Goal: Communication & Community: Answer question/provide support

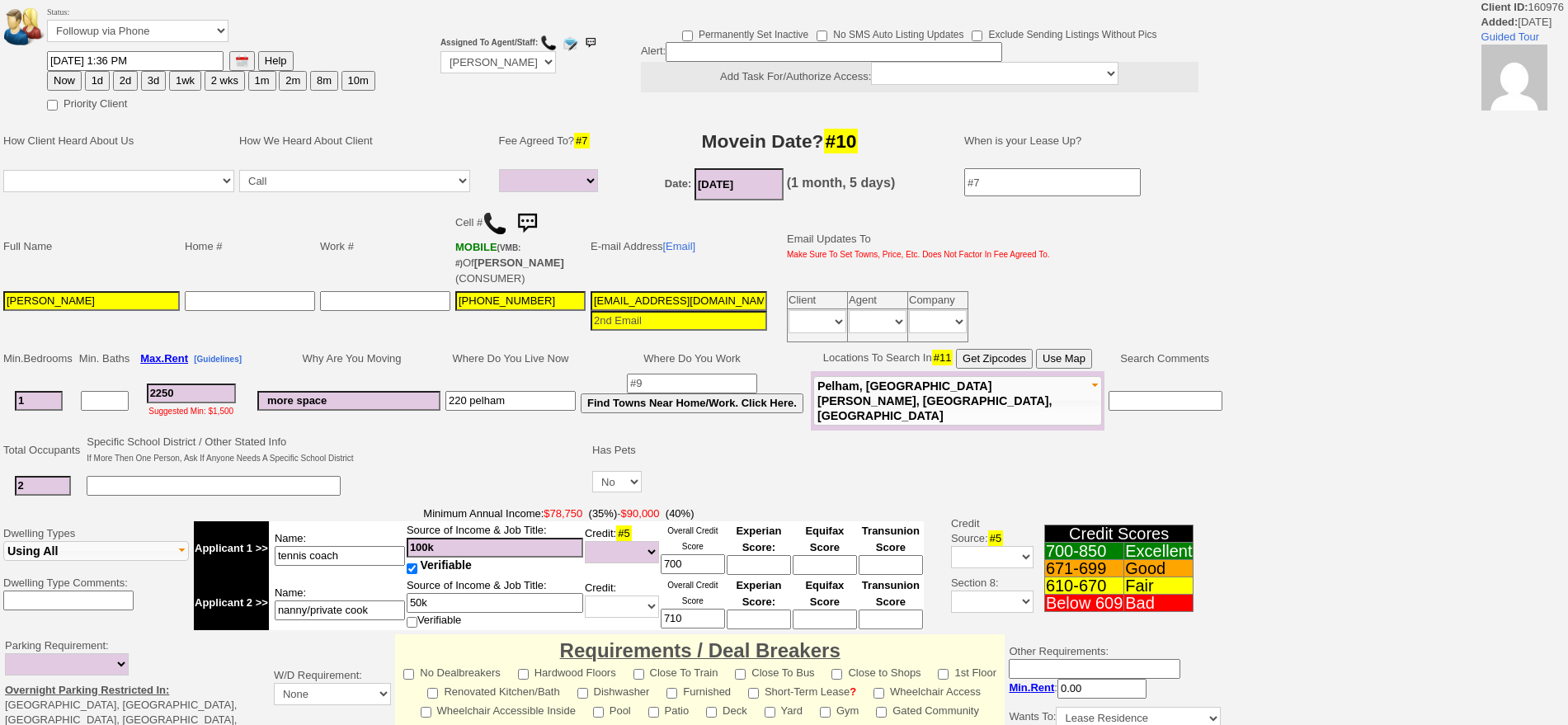
select select
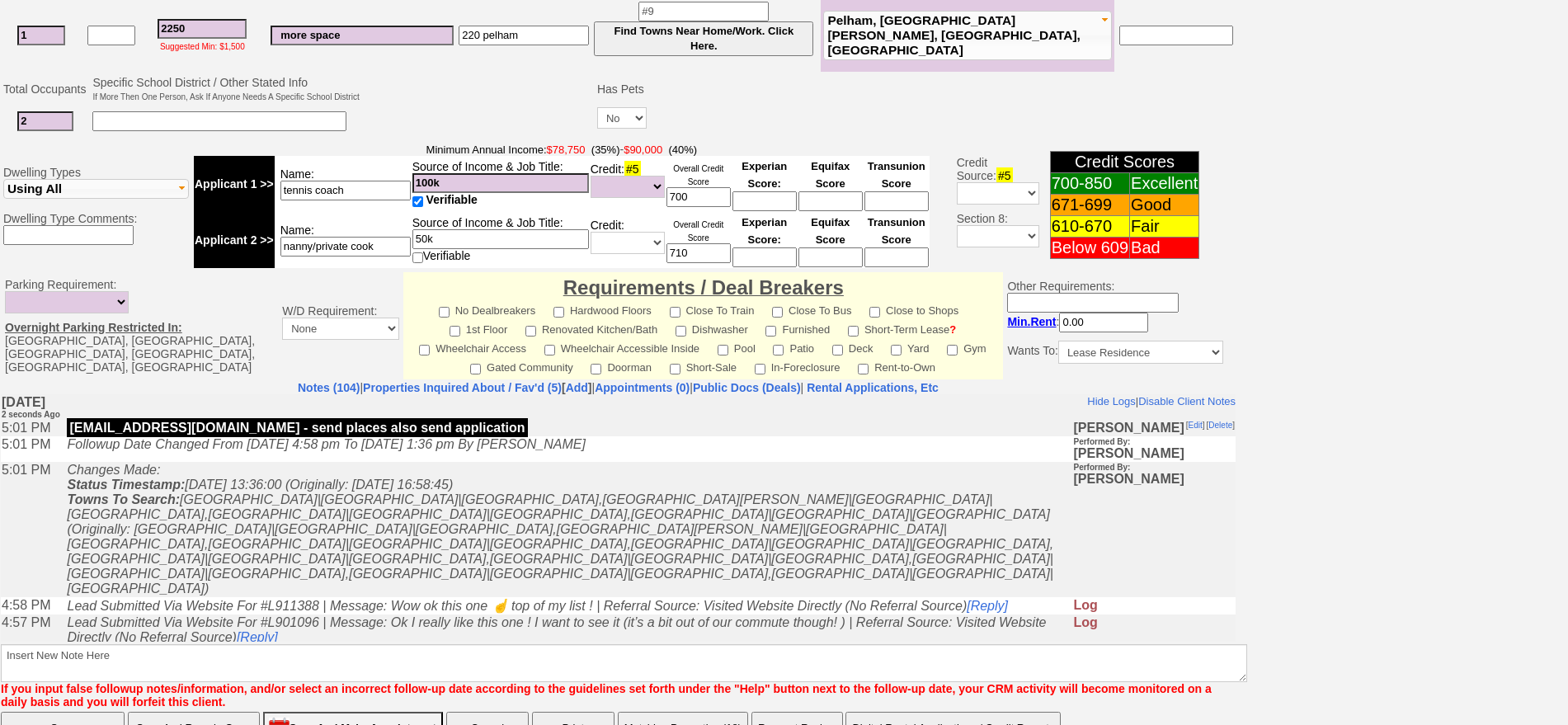
scroll to position [499, 0]
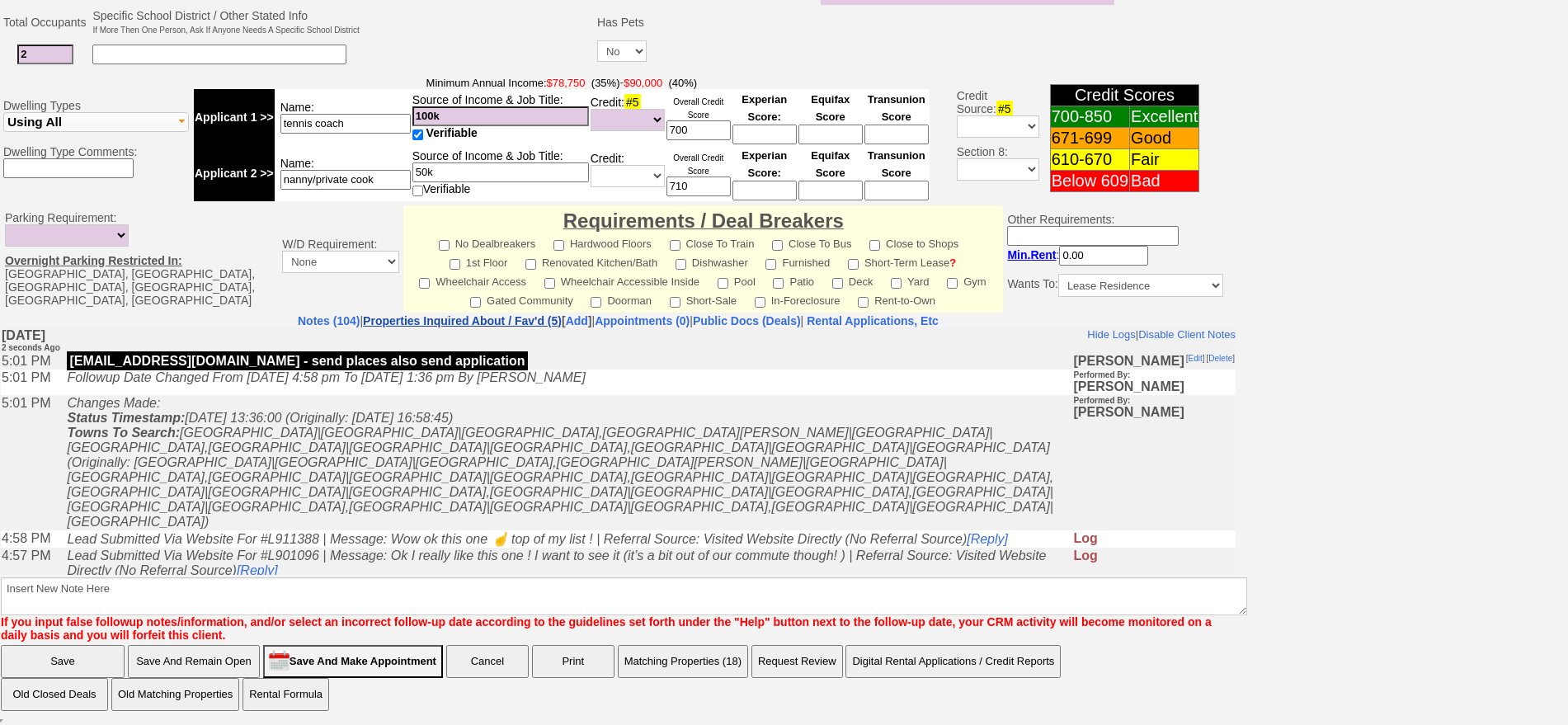
click at [388, 323] on link "Properties Inquired About / Fav'd (5)" at bounding box center [462, 321] width 199 height 14
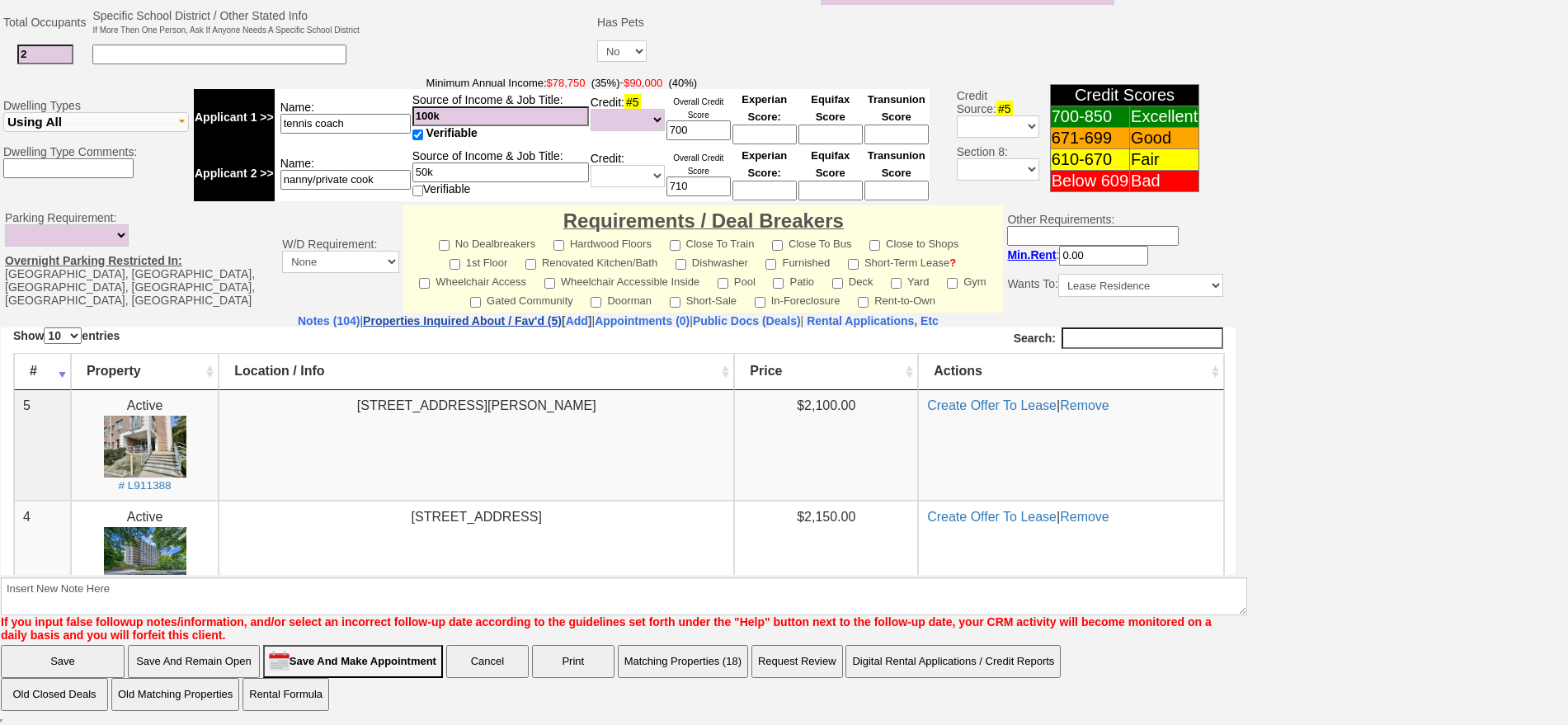
scroll to position [0, 0]
click at [165, 432] on img at bounding box center [145, 445] width 82 height 62
click at [297, 322] on link "Notes (104)" at bounding box center [328, 321] width 62 height 14
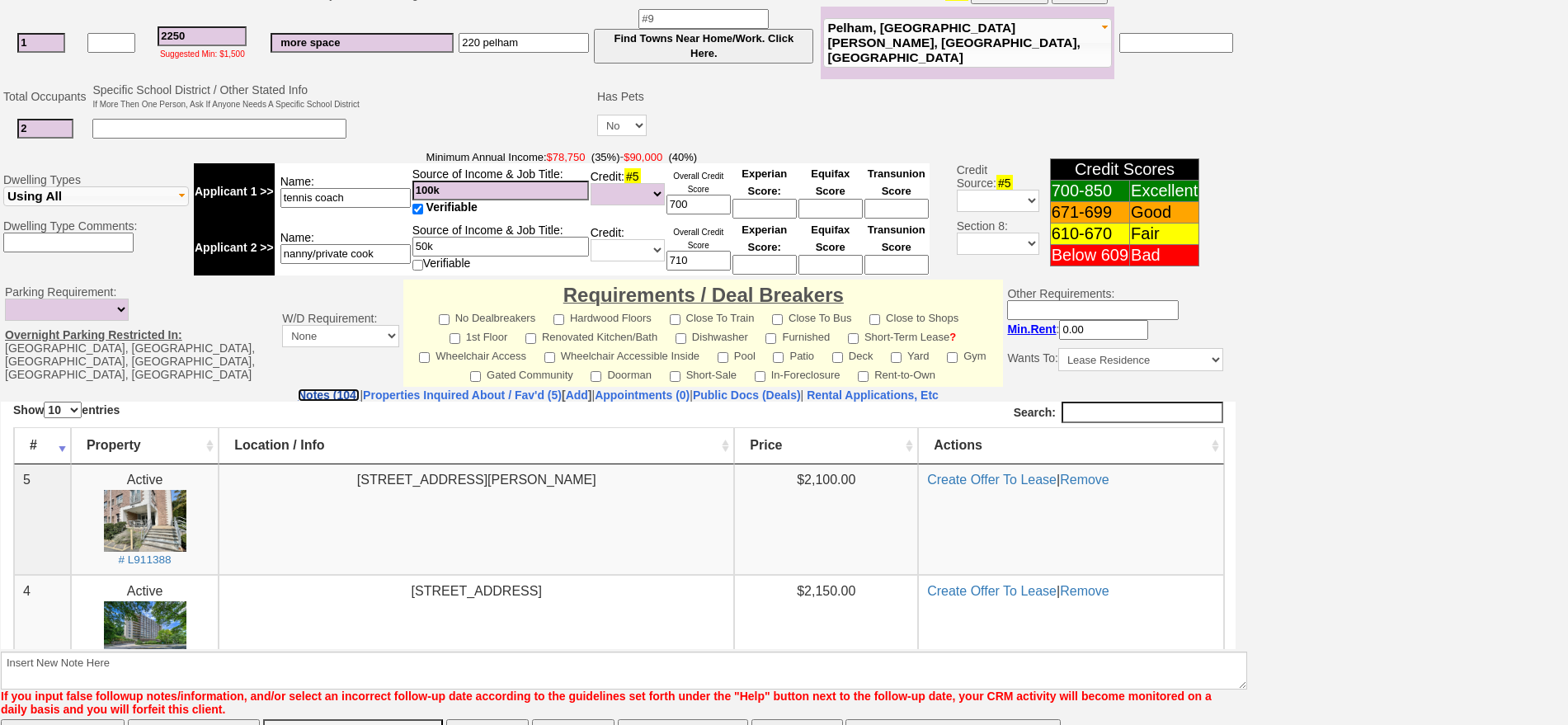
scroll to position [499, 0]
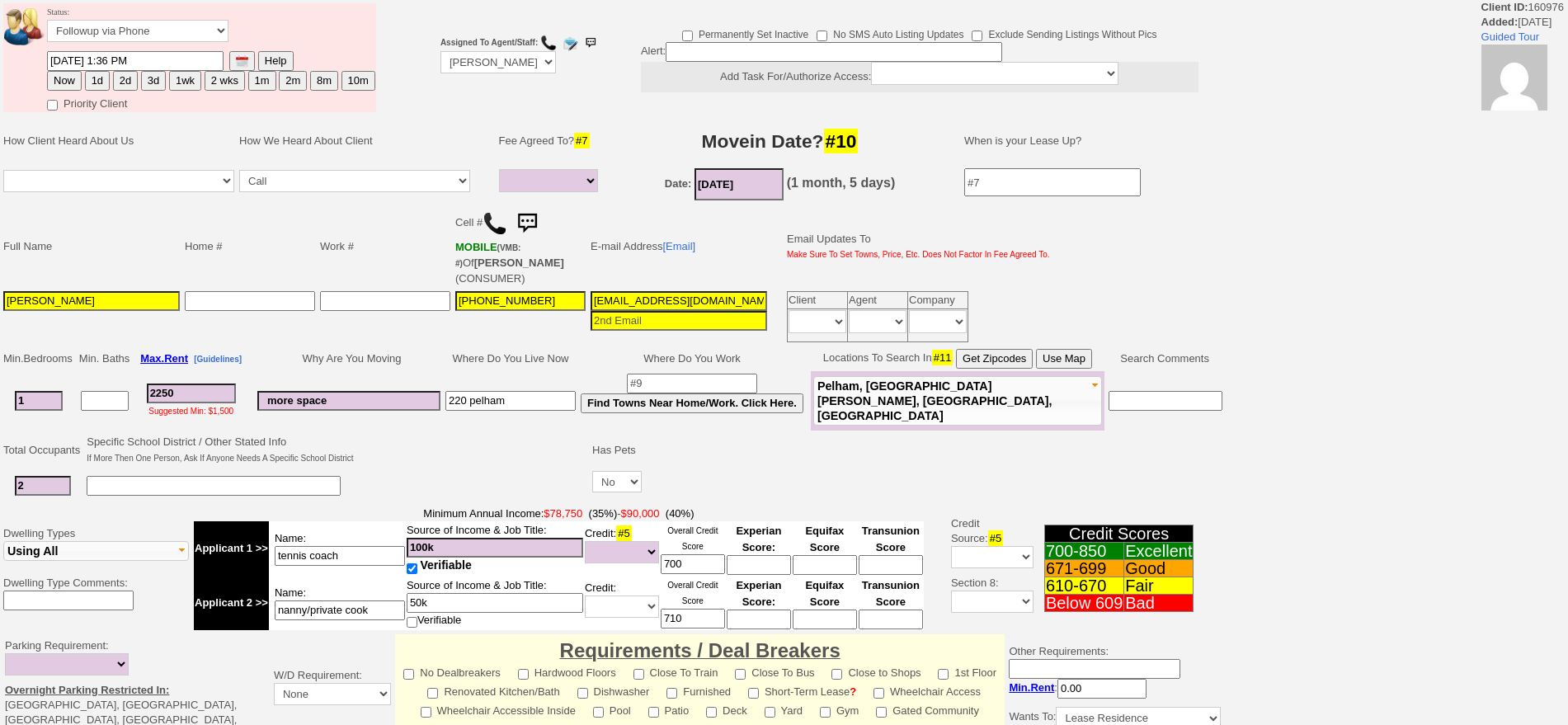
select select
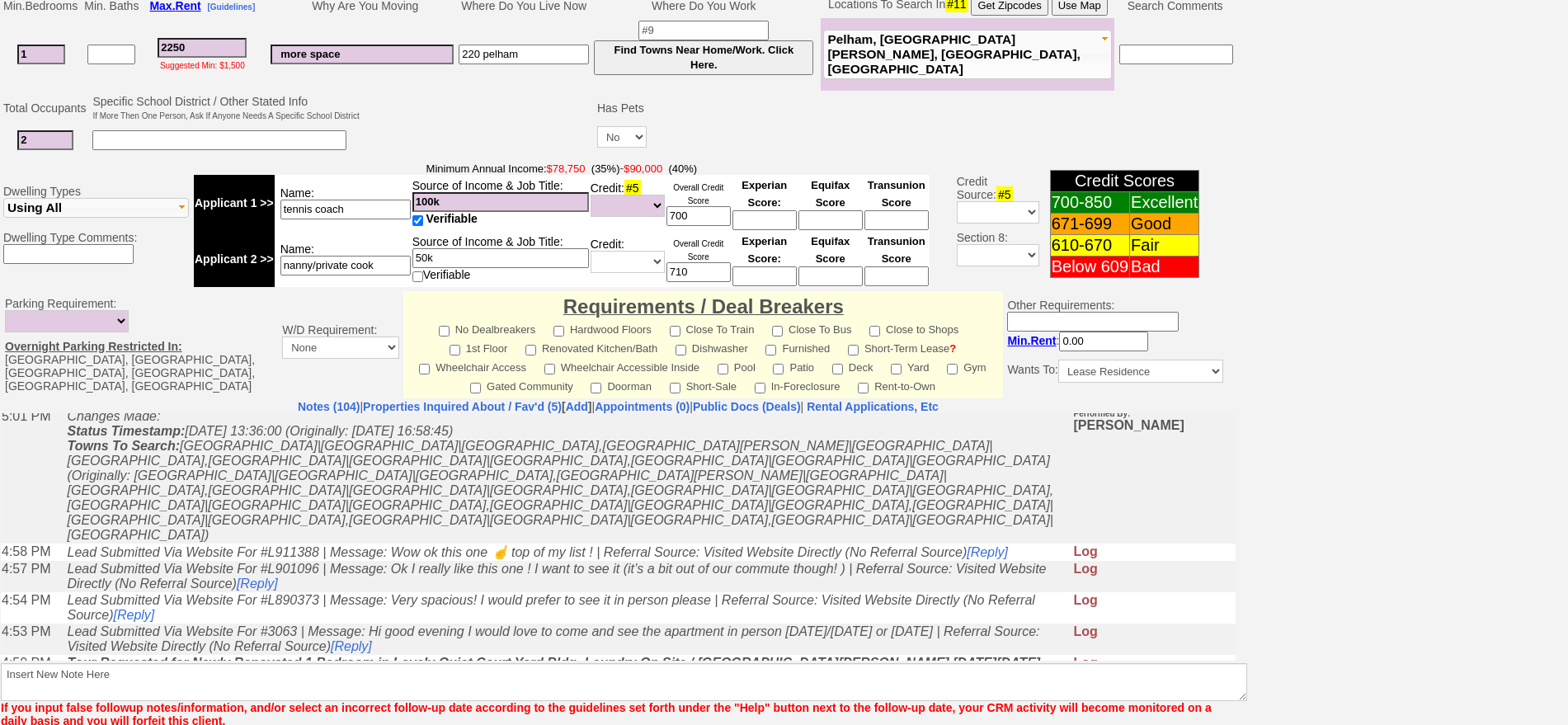
scroll to position [103, 0]
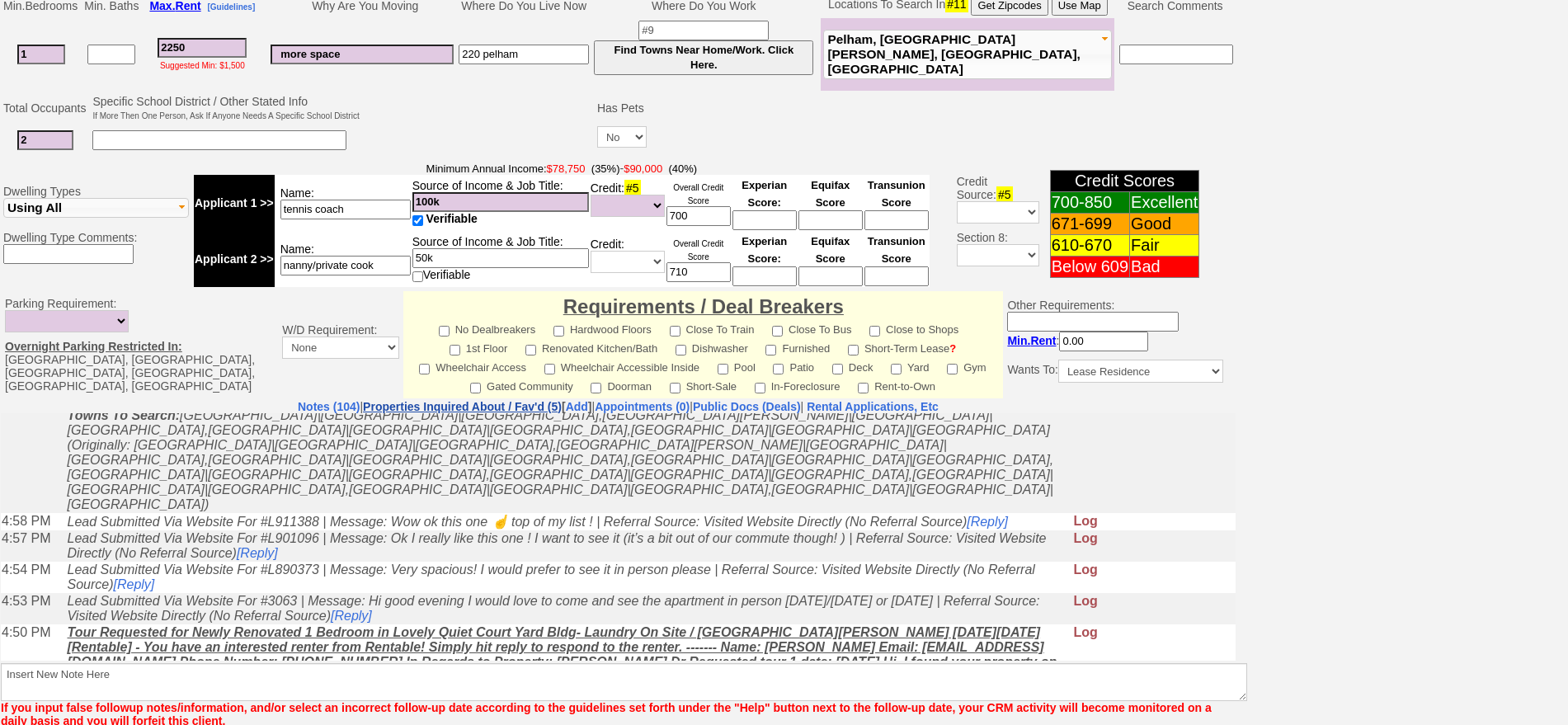
click at [403, 407] on link "Properties Inquired About / Fav'd (5)" at bounding box center [462, 407] width 199 height 14
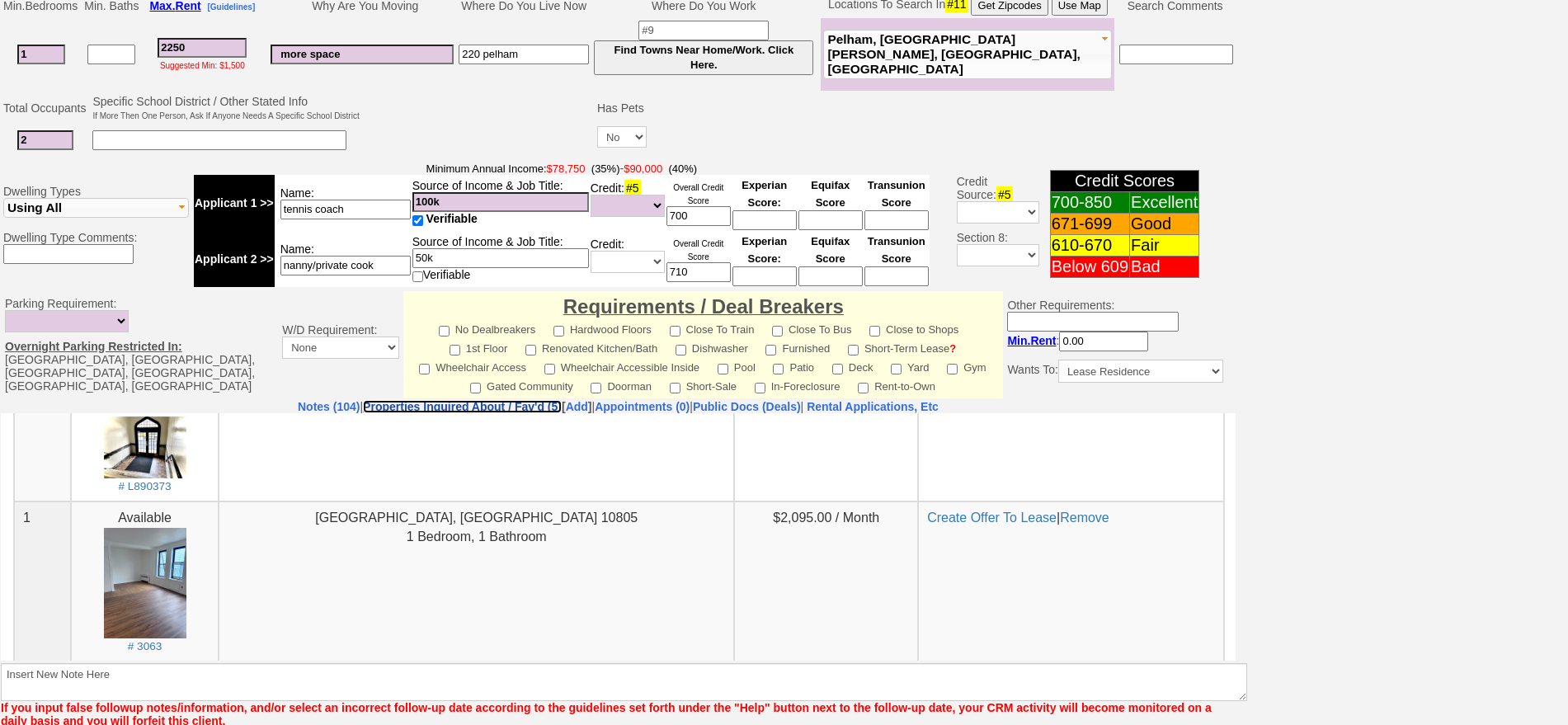
scroll to position [446, 0]
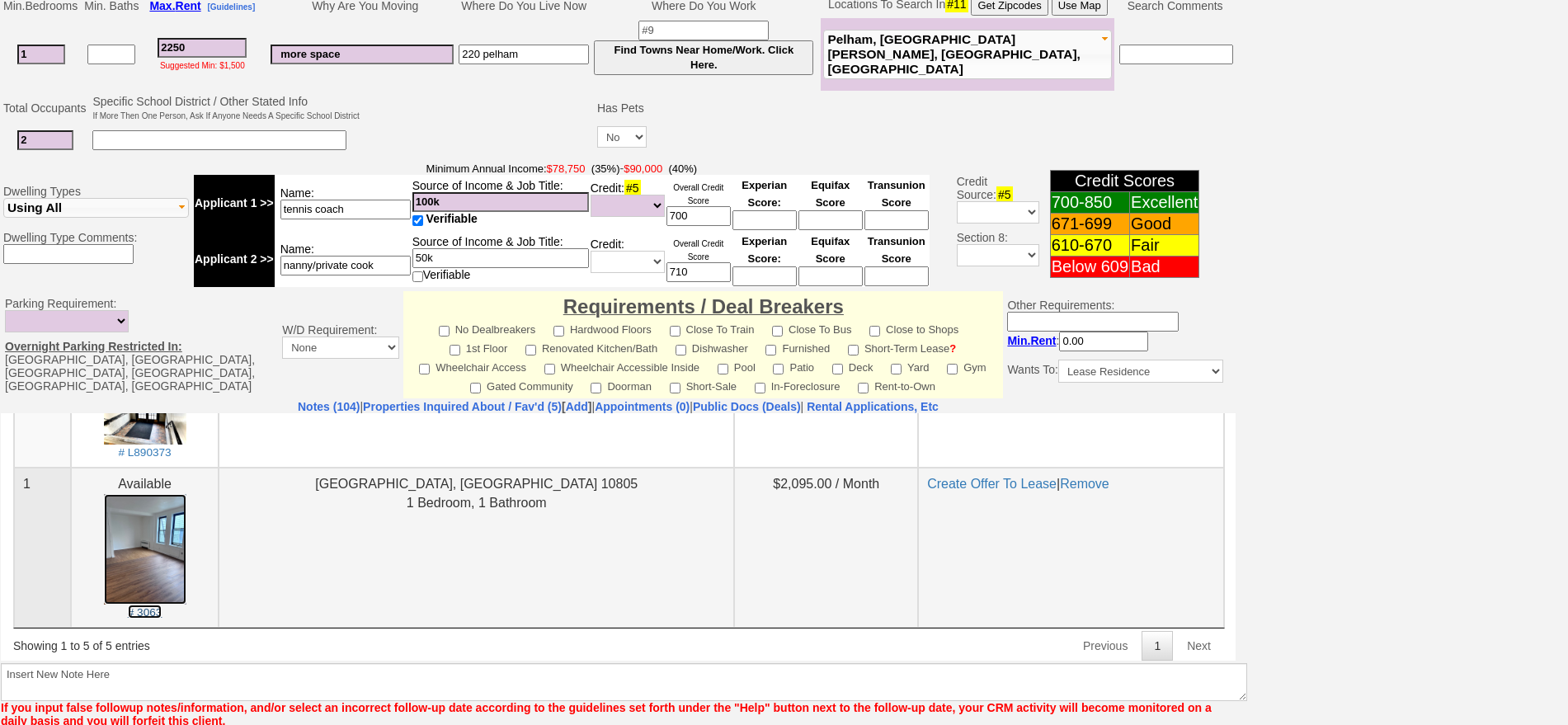
click at [158, 553] on img at bounding box center [145, 548] width 82 height 109
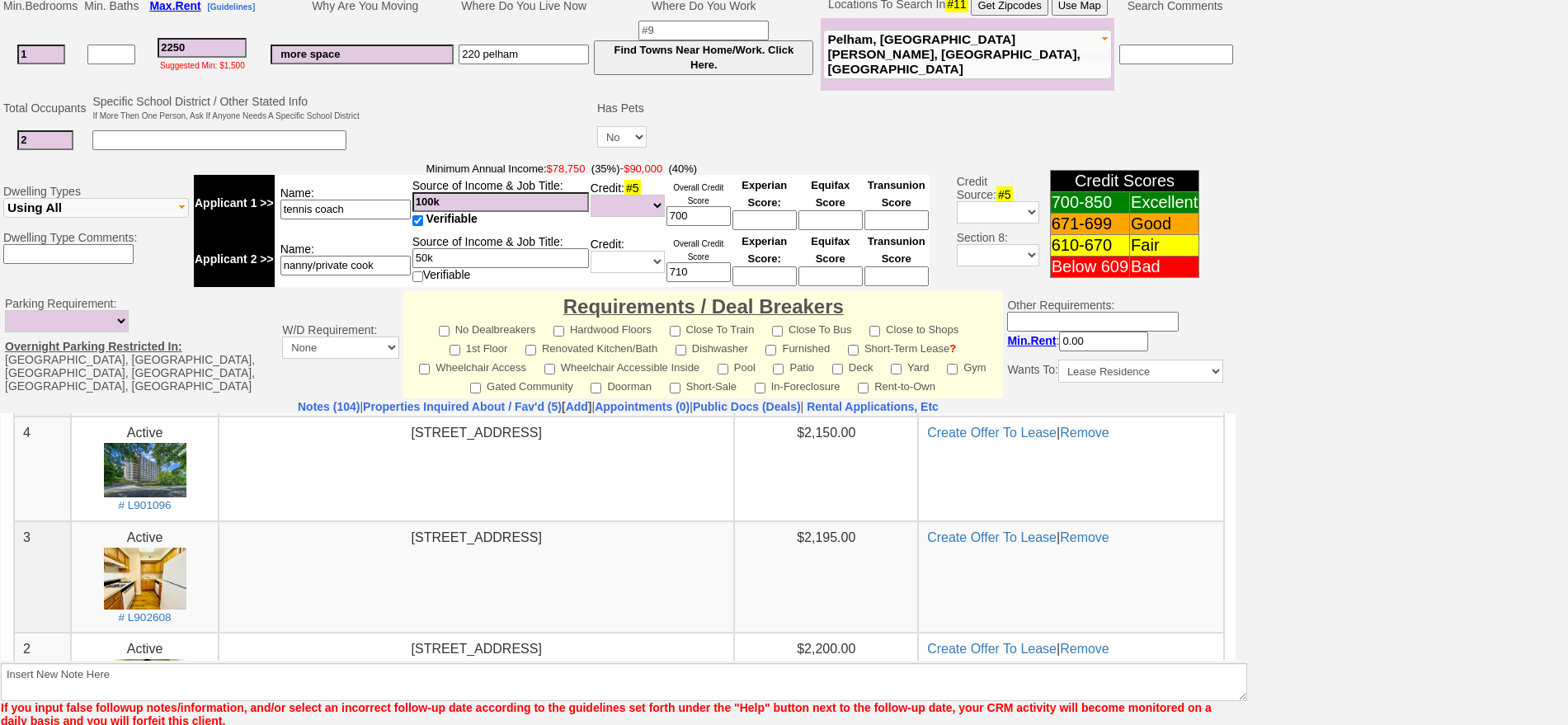
scroll to position [137, 0]
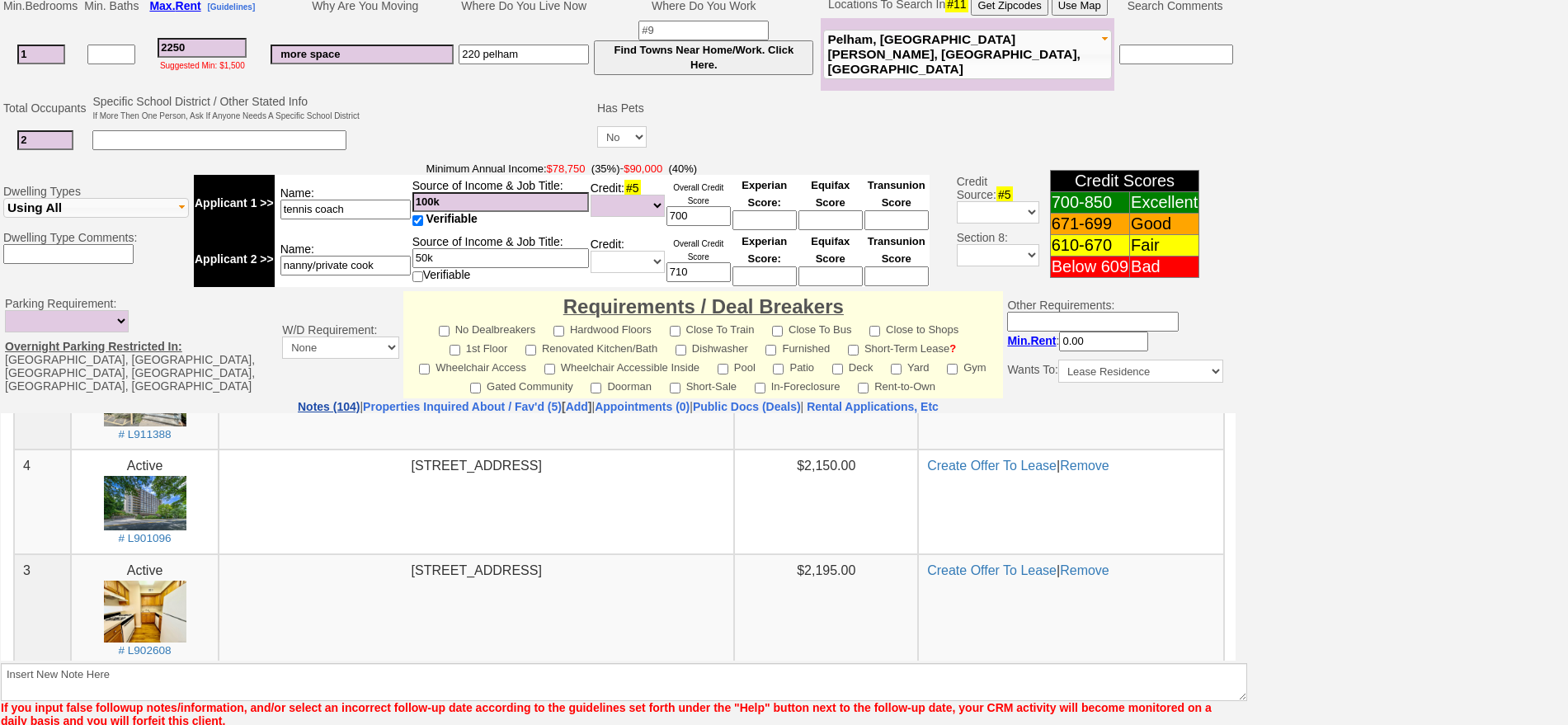
click at [297, 404] on link "Notes (104)" at bounding box center [328, 407] width 62 height 14
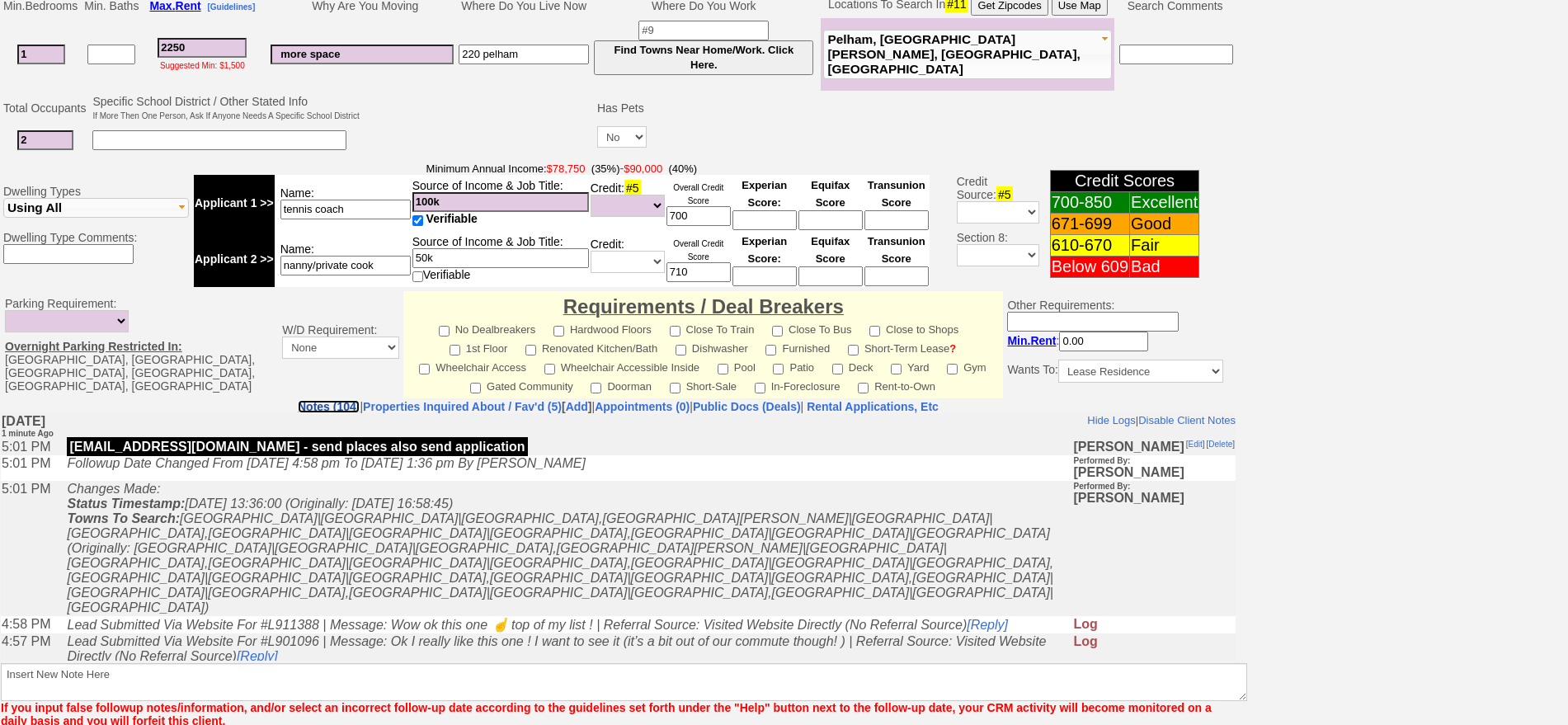
scroll to position [0, 0]
click at [387, 402] on link "Properties Inquired About / Fav'd (5)" at bounding box center [462, 407] width 199 height 14
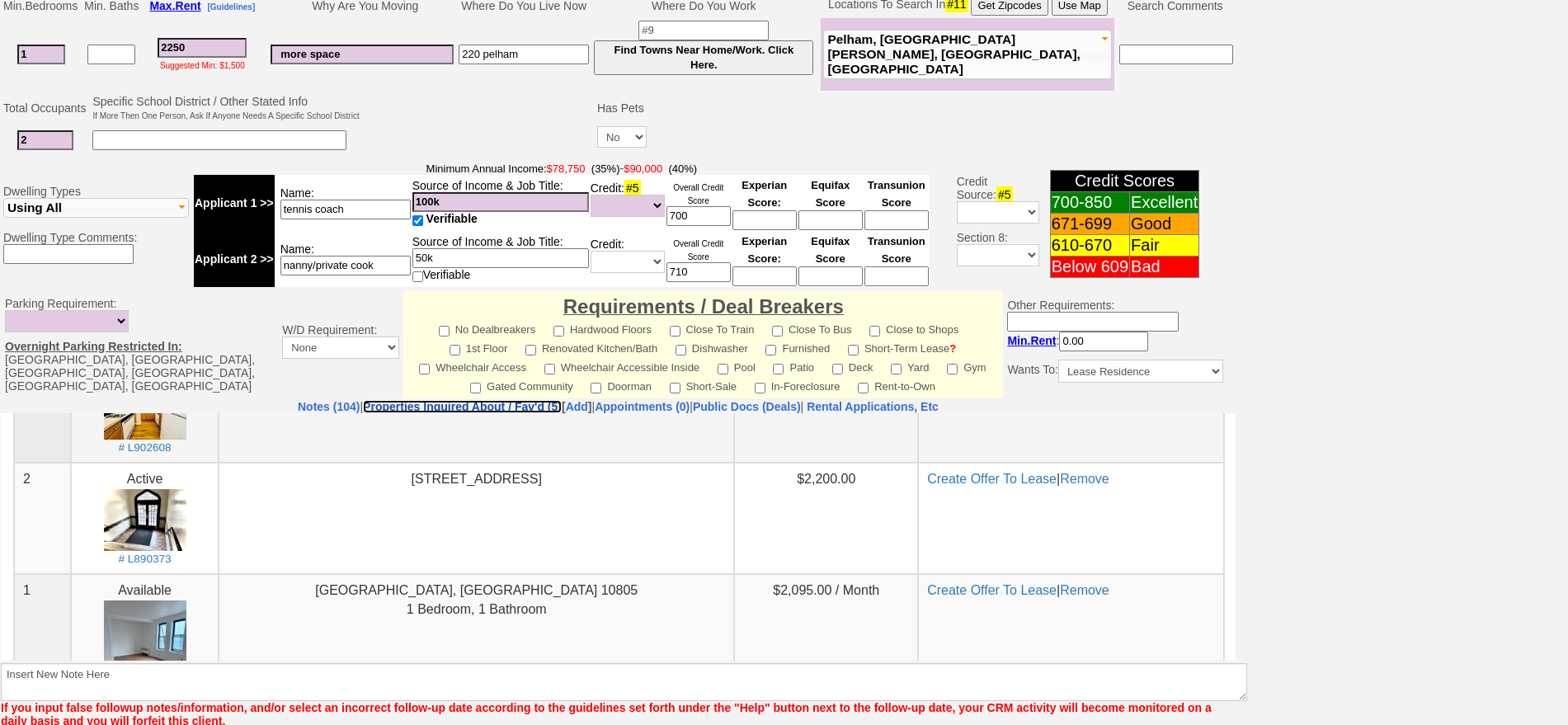
scroll to position [310, 0]
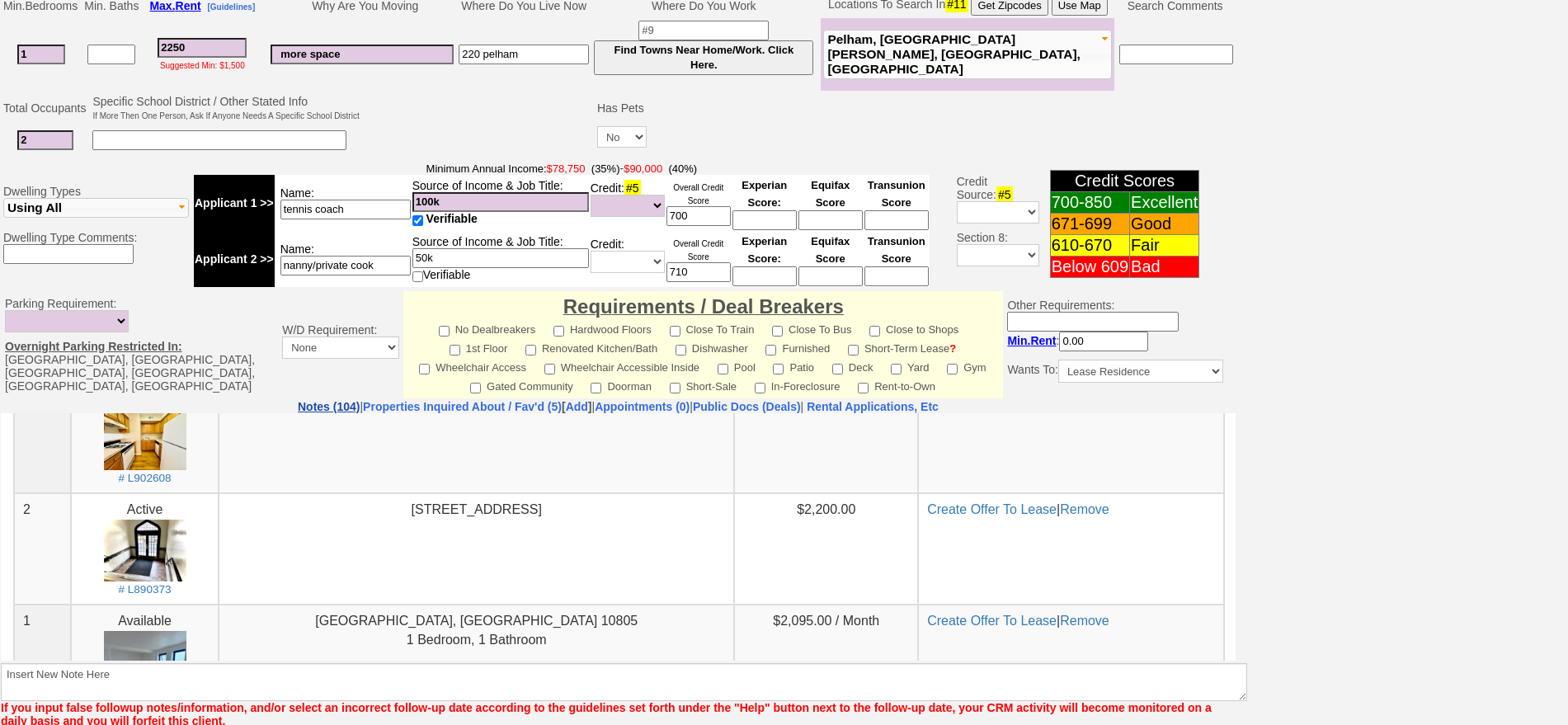
click at [297, 410] on link "Notes (104)" at bounding box center [328, 407] width 62 height 14
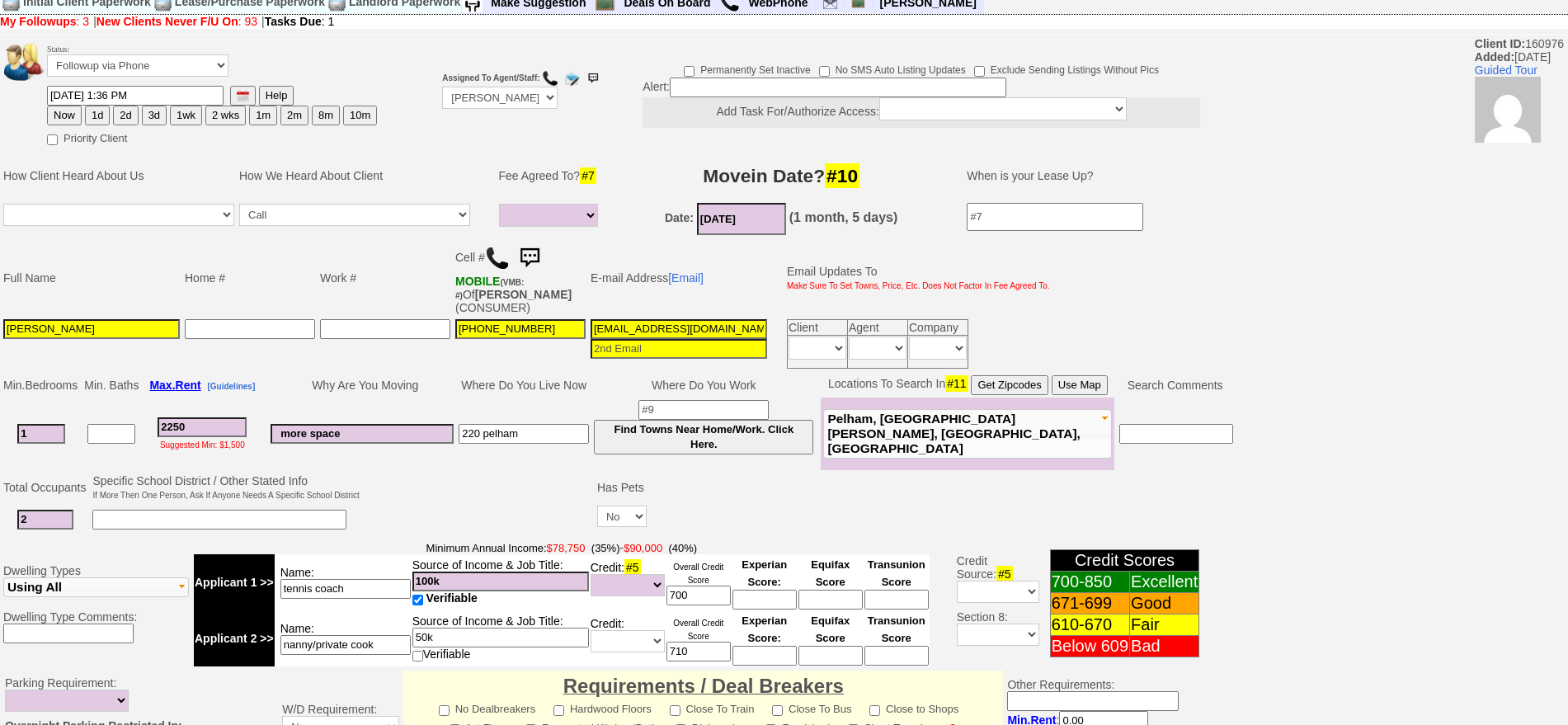
scroll to position [0, 0]
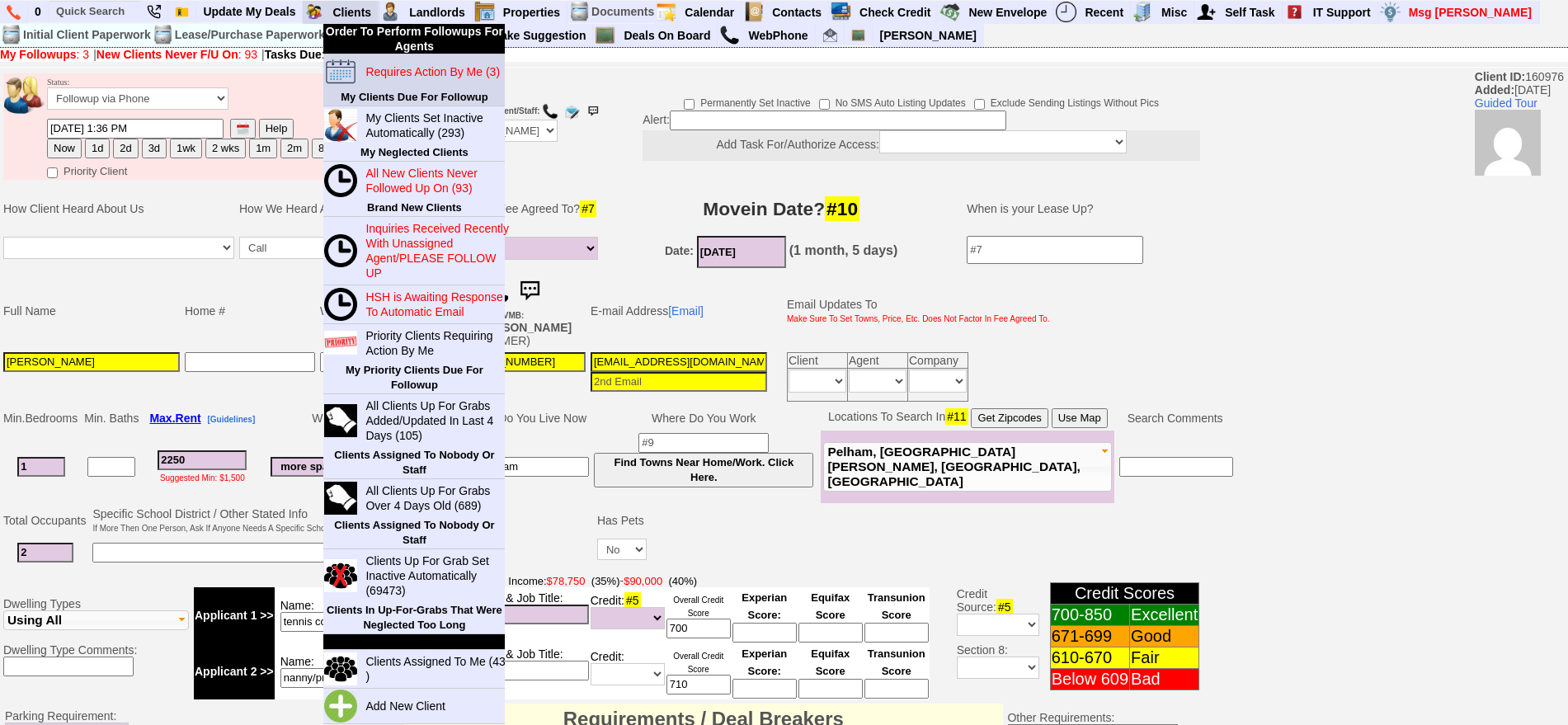
click at [384, 59] on td "Requires Action By Me (3)" at bounding box center [431, 71] width 147 height 35
click at [386, 69] on blink "Requires Action By Me (3)" at bounding box center [432, 72] width 135 height 14
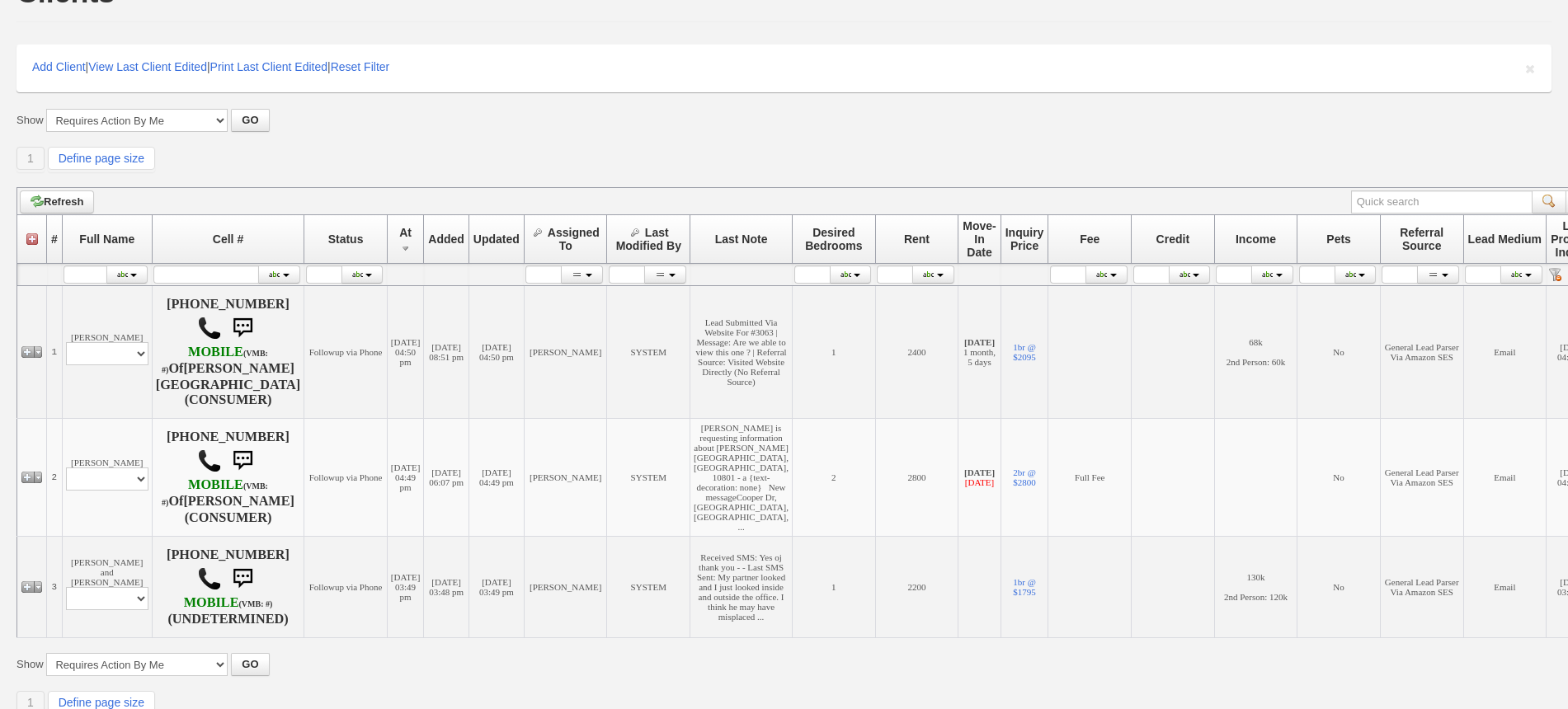
scroll to position [199, 0]
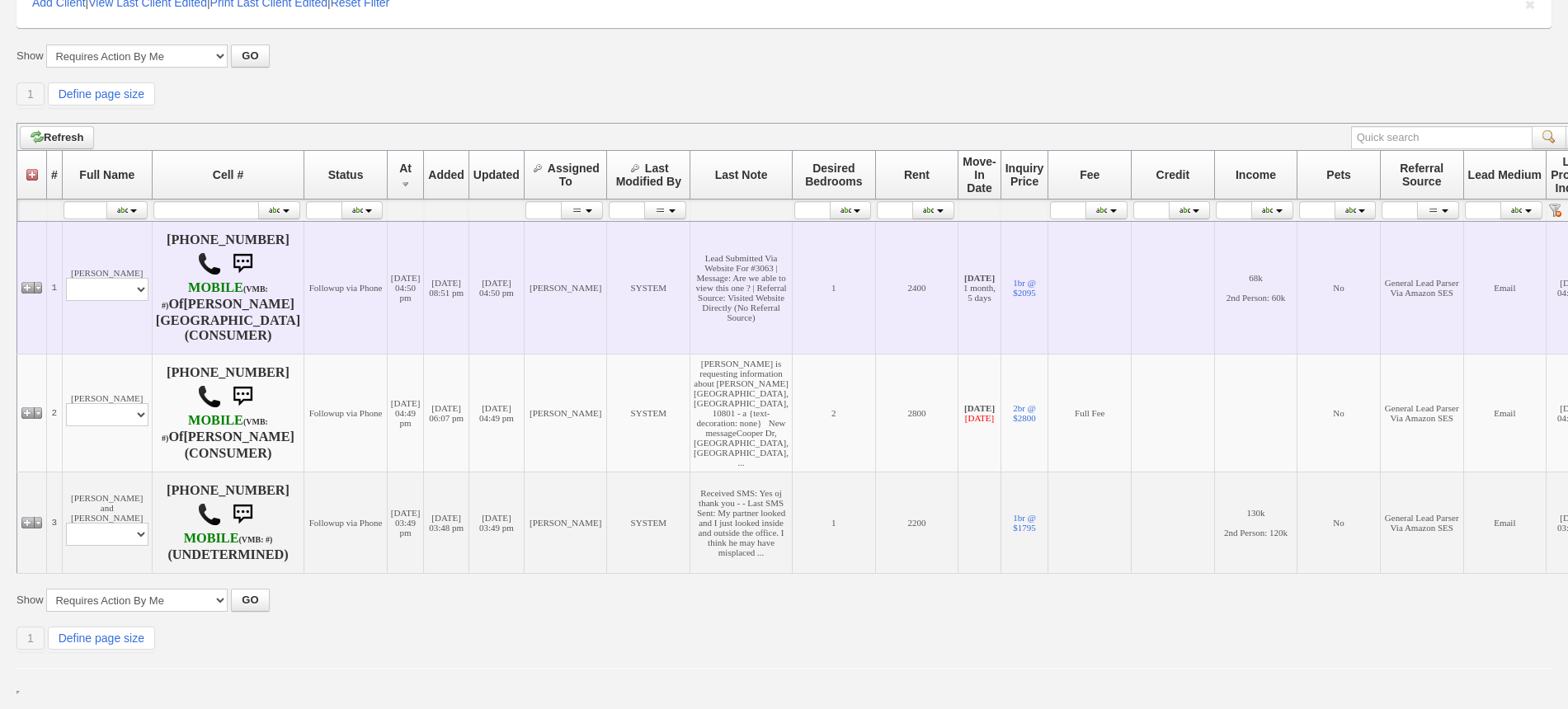
click at [129, 250] on td "[PERSON_NAME] Profile Edit Print Email Externally (Will Not Be Tracked In CRM) …" at bounding box center [107, 288] width 90 height 133
click at [123, 278] on select "Profile Edit Print Email Externally (Will Not Be Tracked In CRM) Closed Deals" at bounding box center [107, 289] width 82 height 23
select select "ChangeURL,/crm/custom/edit_client_form.php?redirect=%2Fcrm%2Fclients.php&id=164…"
click at [66, 278] on select "Profile Edit Print Email Externally (Will Not Be Tracked In CRM) Closed Deals" at bounding box center [107, 289] width 82 height 23
select select
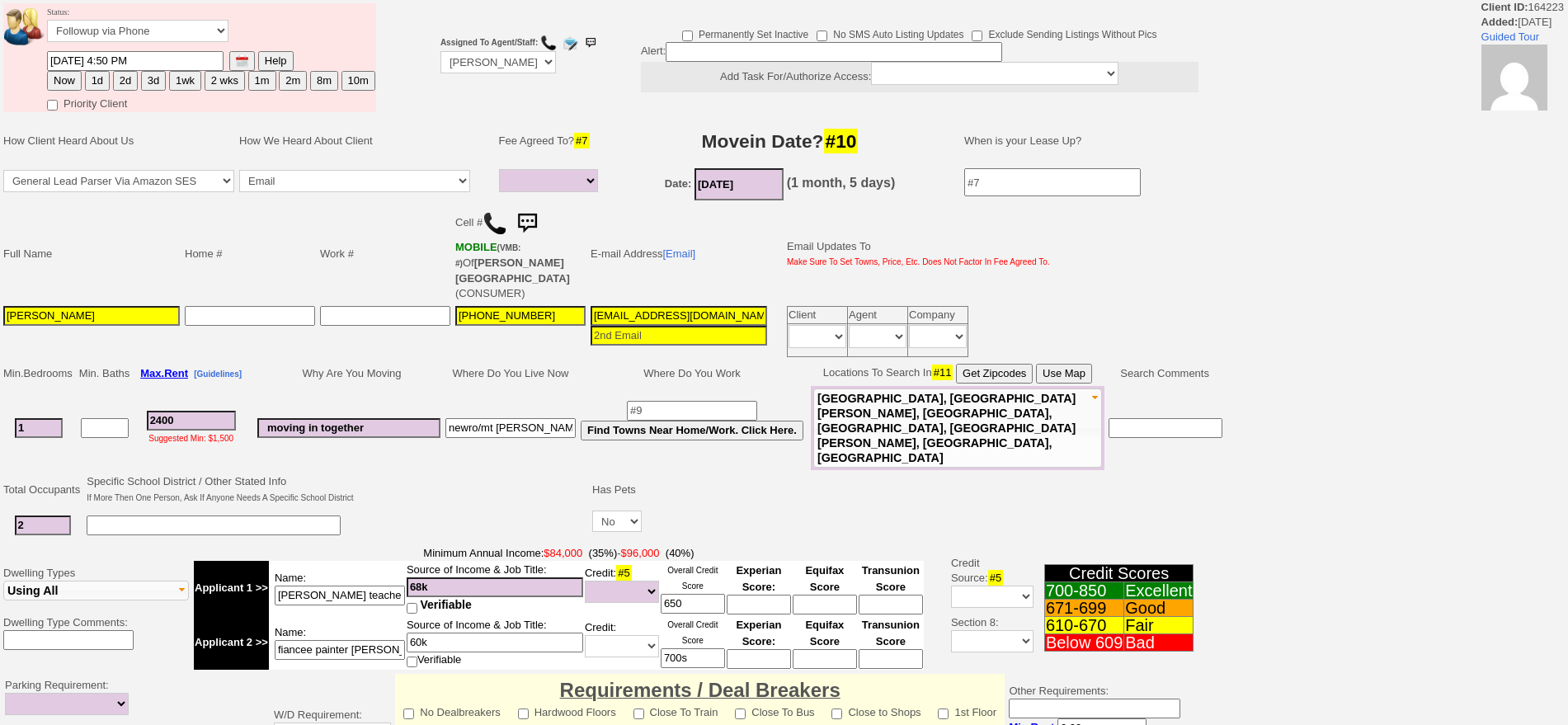
select select
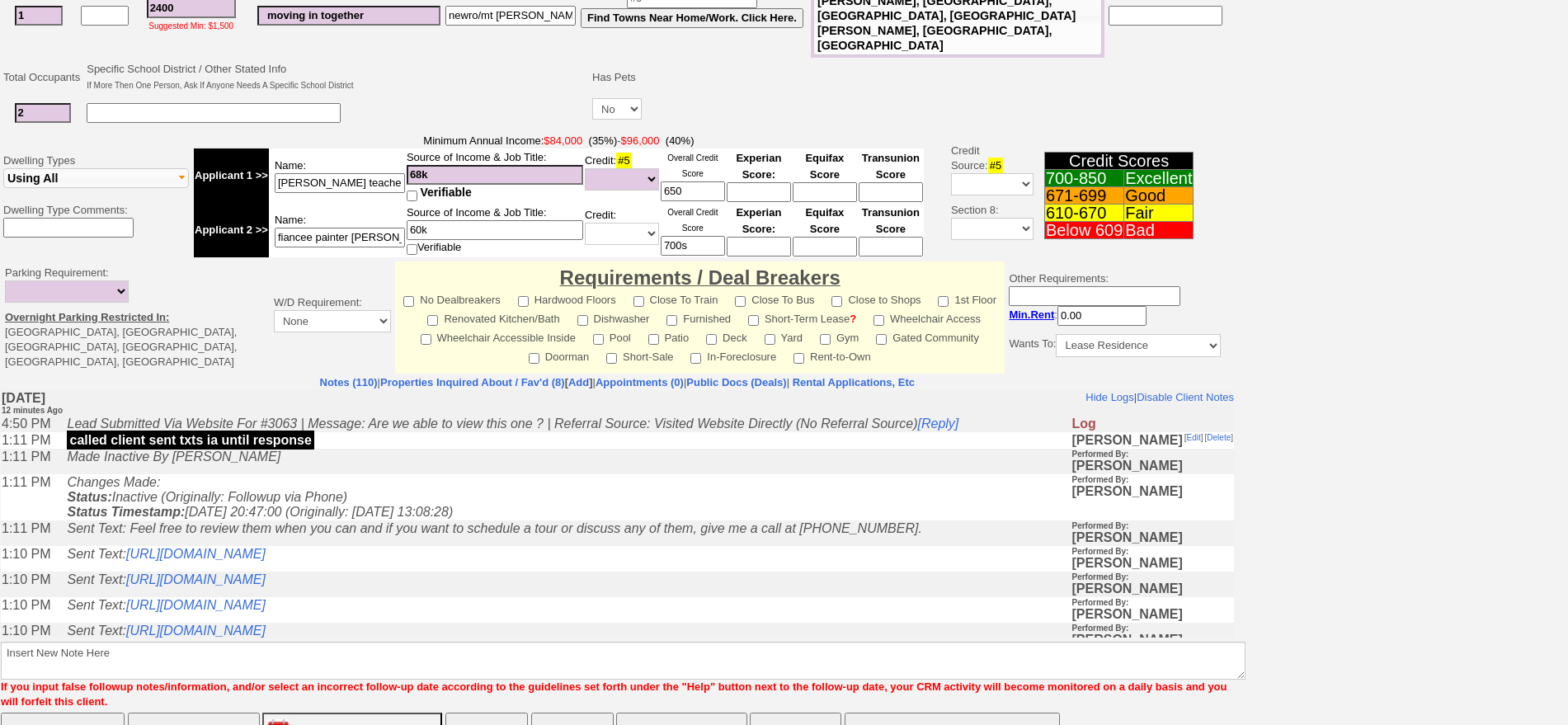
scroll to position [473, 0]
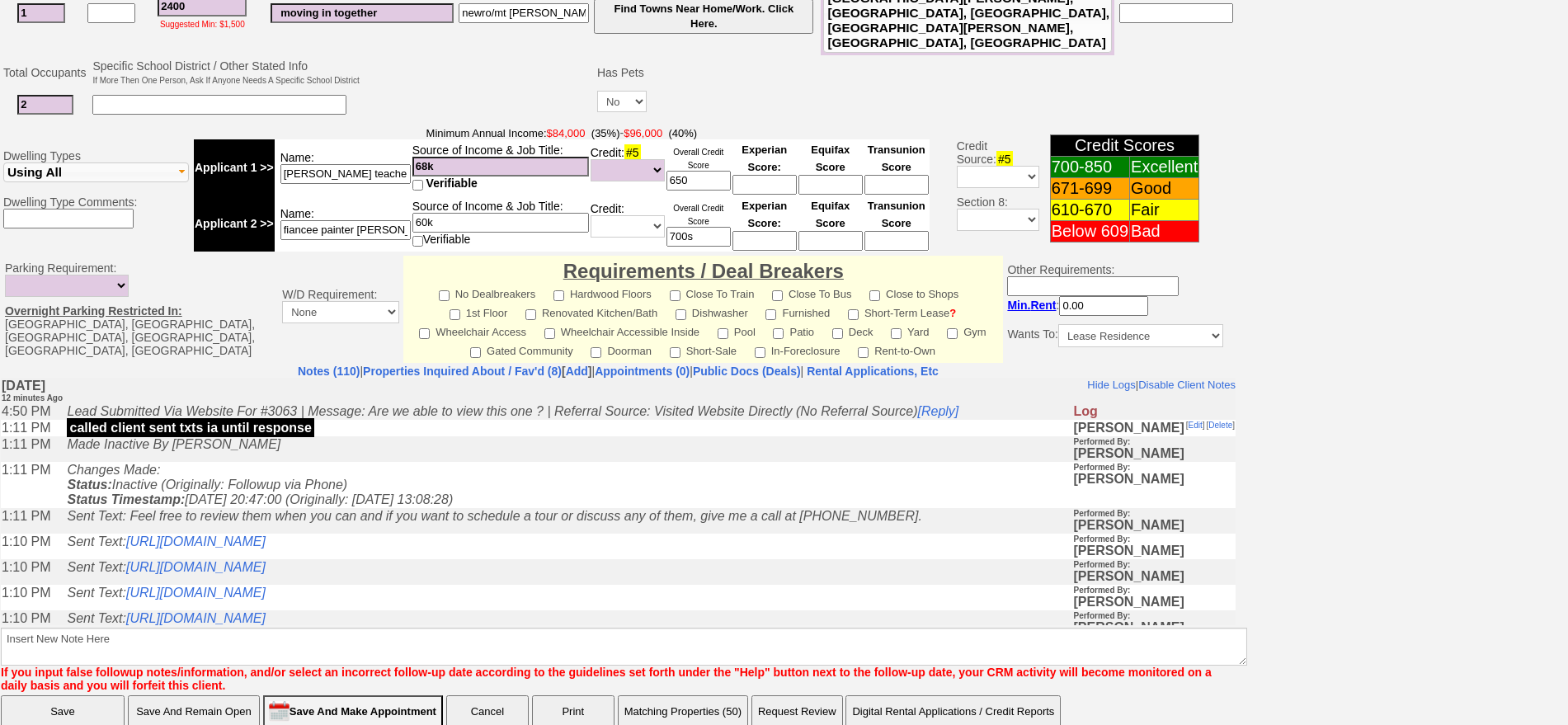
click at [408, 331] on center "Requirements / Deal Breakers No Dealbreakers Hardwood Floors Close To Train Clo…" at bounding box center [703, 310] width 592 height 99
click at [412, 365] on link "Properties Inquired About / Fav'd (8)" at bounding box center [462, 371] width 199 height 14
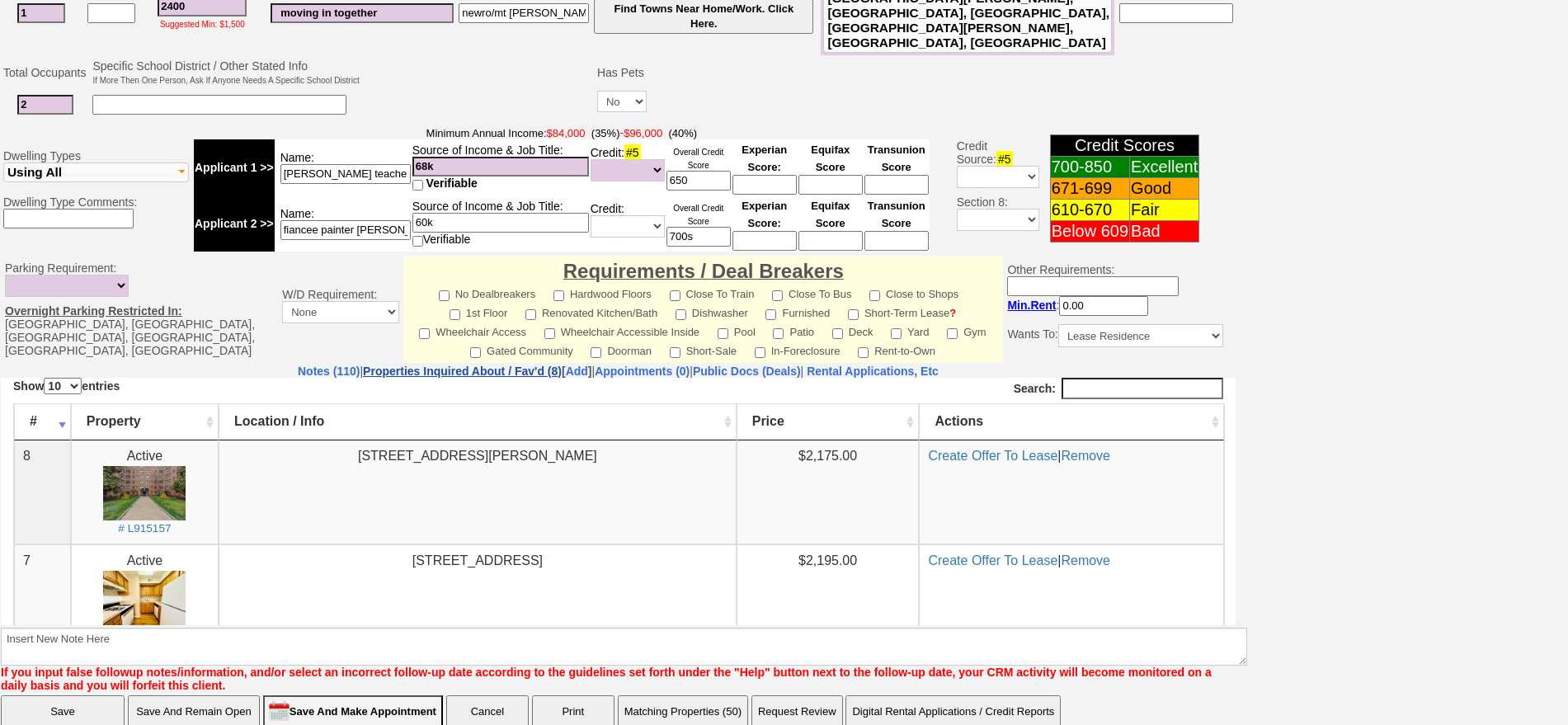
scroll to position [0, 0]
click at [297, 365] on link "Notes (110)" at bounding box center [328, 371] width 62 height 14
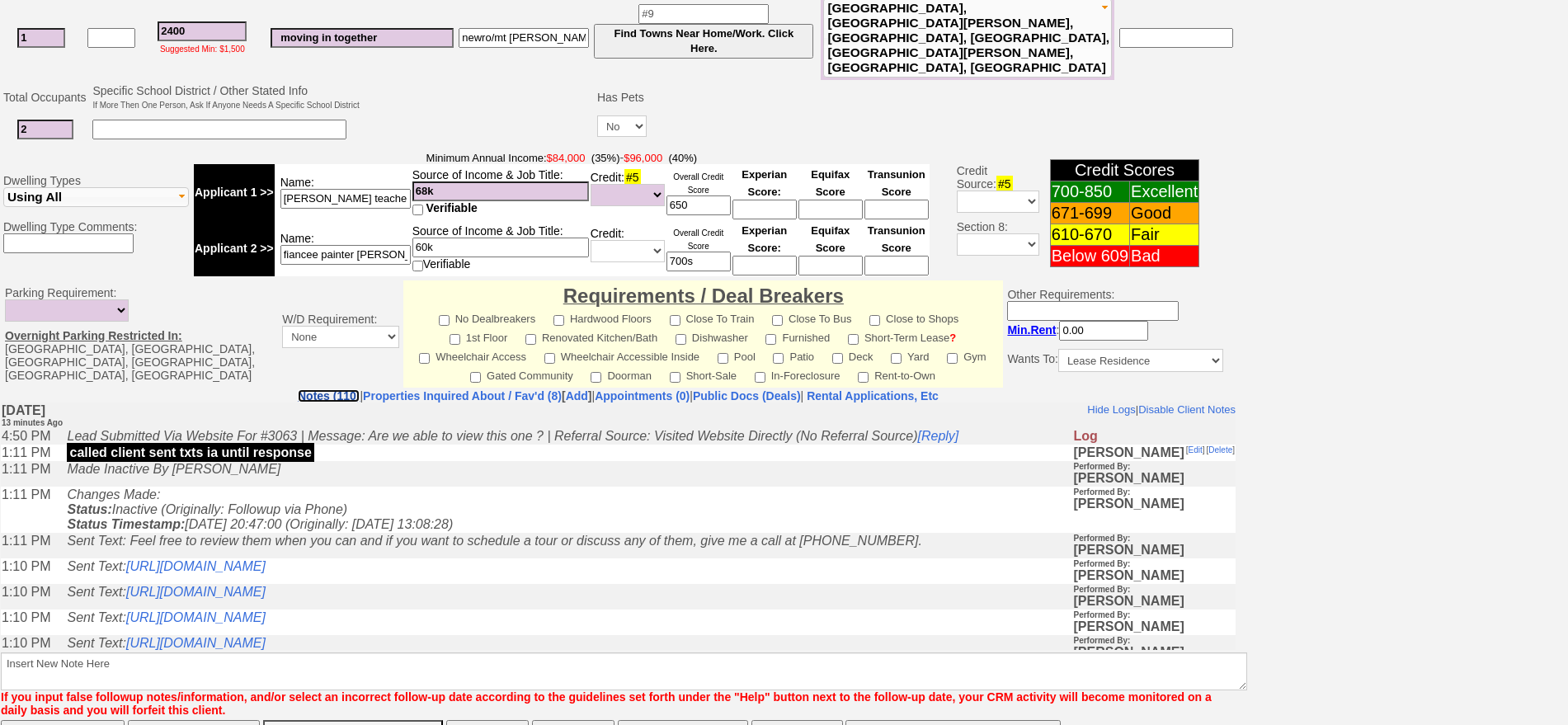
scroll to position [499, 0]
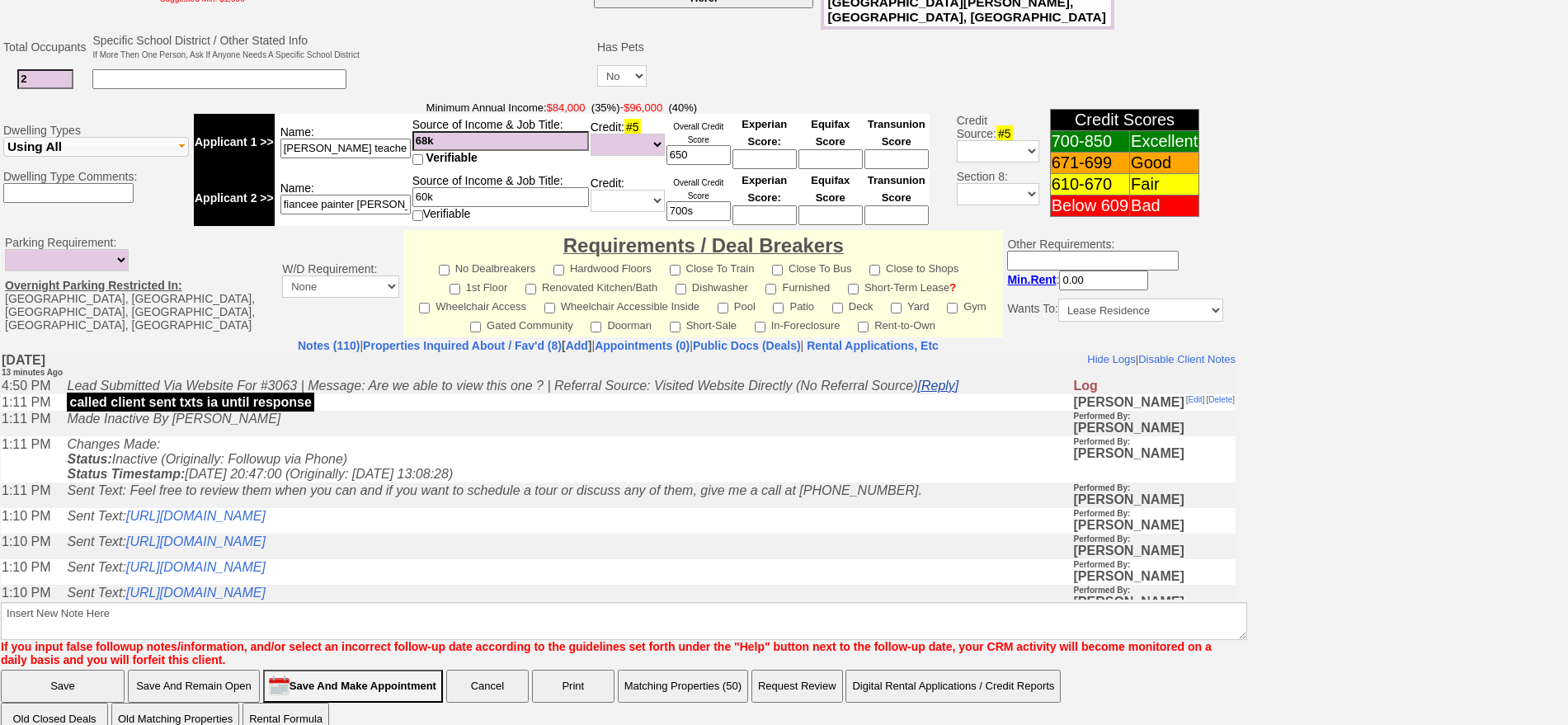
click at [946, 379] on link "[Reply]" at bounding box center [938, 385] width 42 height 14
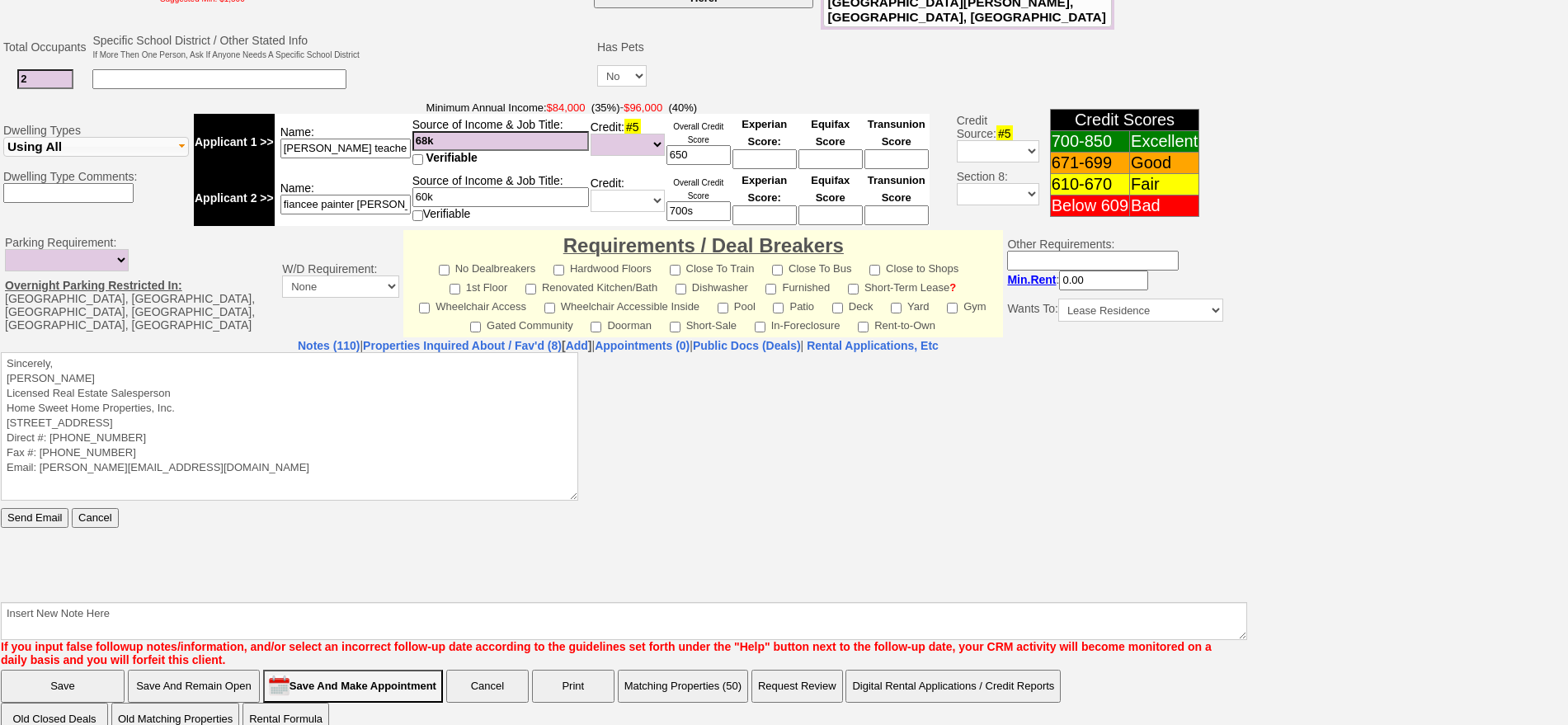
scroll to position [0, 0]
click at [445, 374] on textarea "Sincerely, Jorge Guerrero Licensed Real Estate Salesperson Home Sweet Home Prop…" at bounding box center [289, 426] width 577 height 148
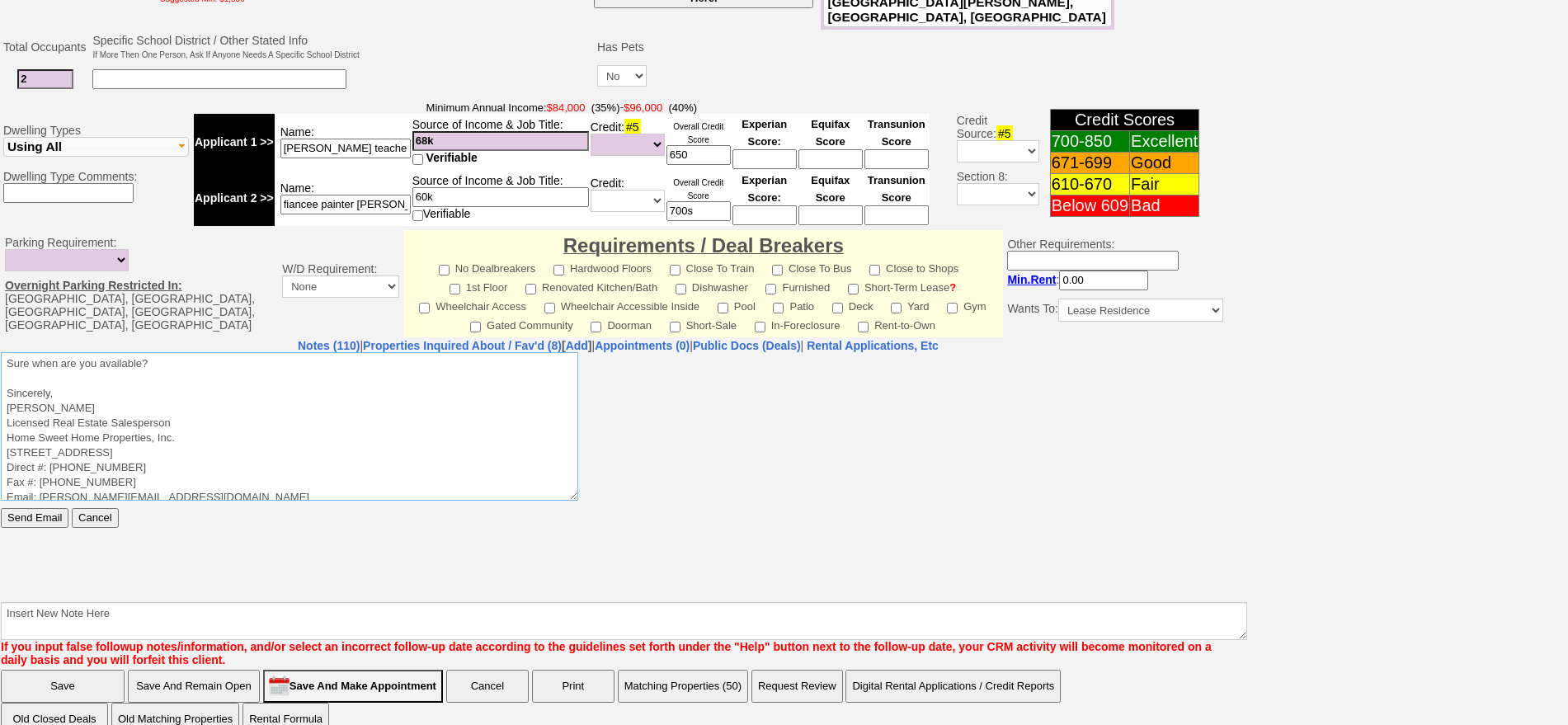
type textarea "Sure when are you available? Sincerely, Jorge Guerrero Licensed Real Estate Sal…"
click at [1, 507] on input "Send Email" at bounding box center [35, 516] width 68 height 20
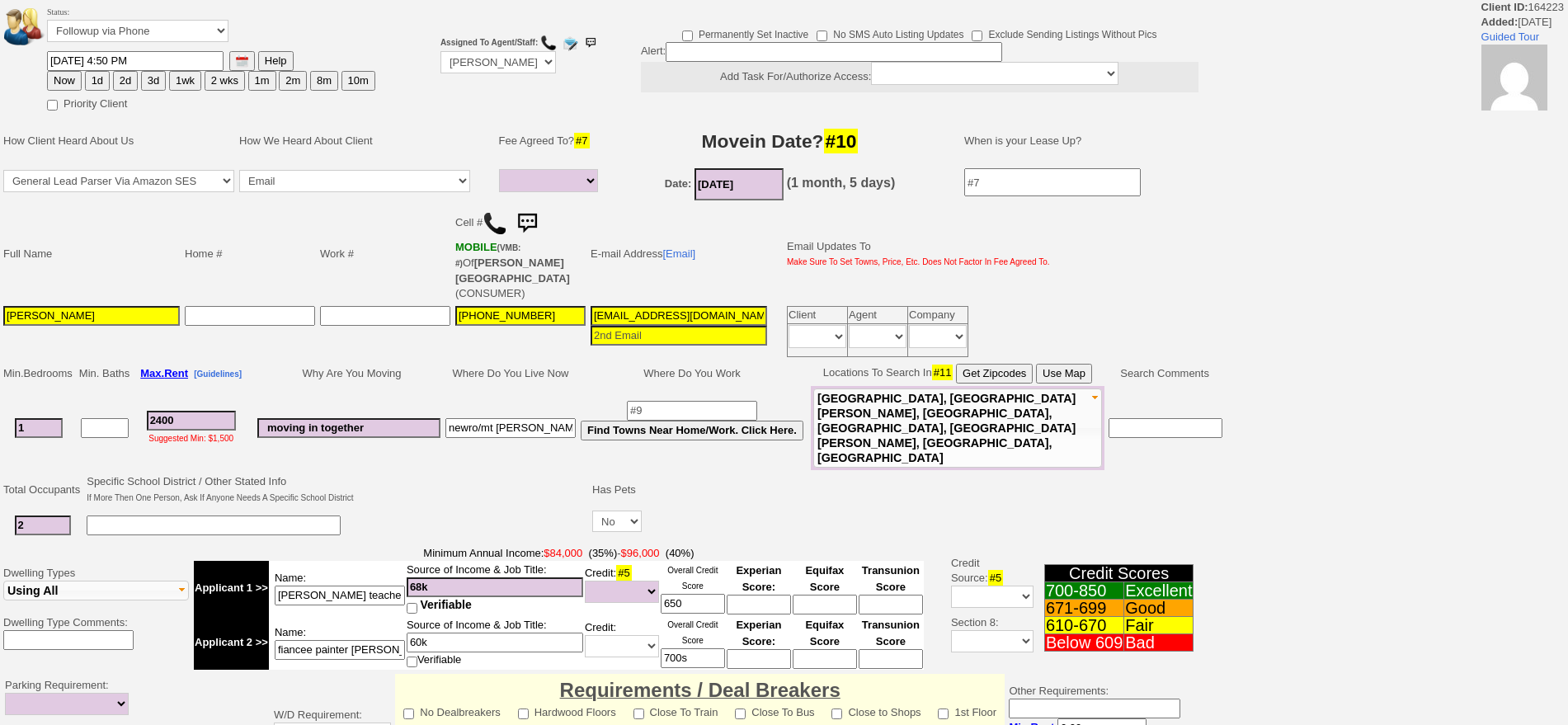
select select
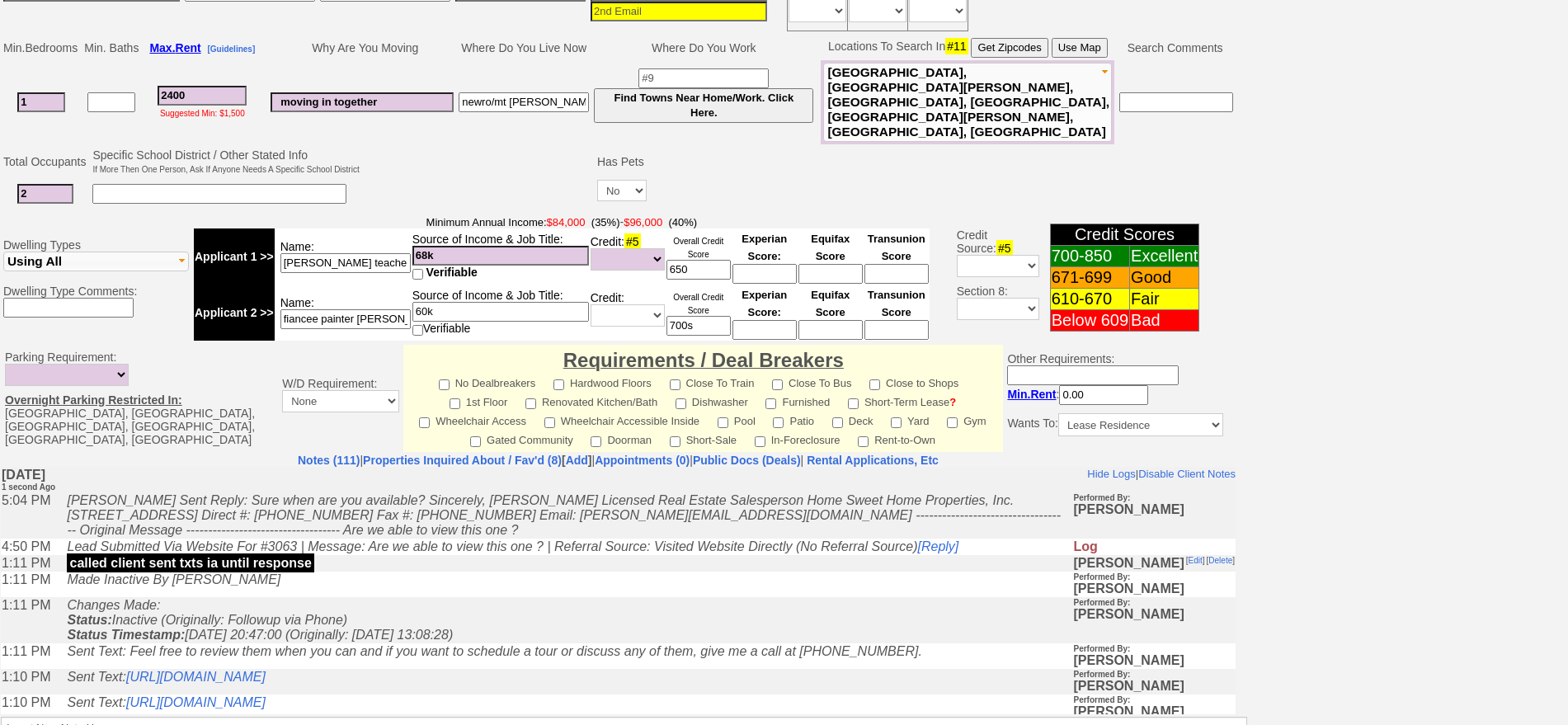
scroll to position [413, 0]
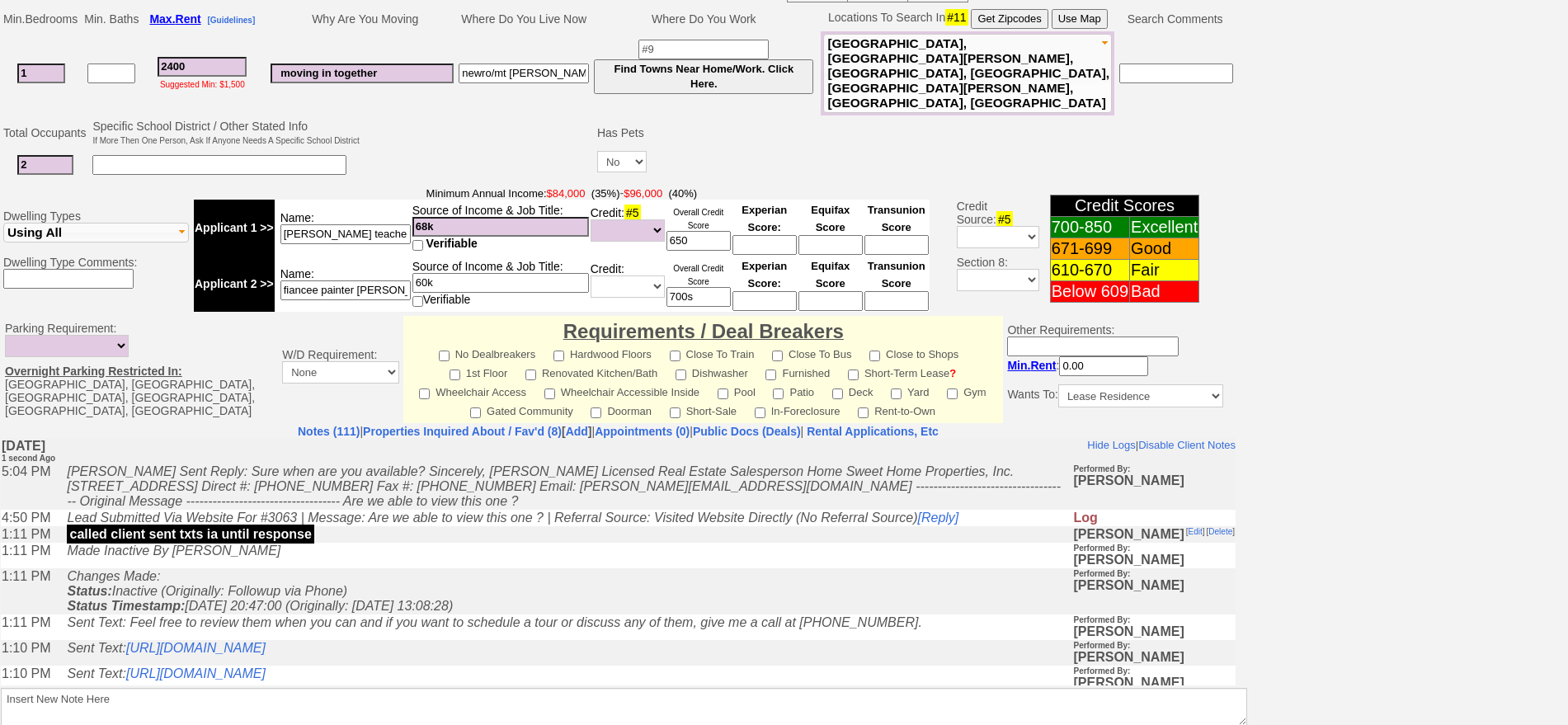
click at [450, 593] on td "Changes Made: Status: Inactive (Originally: Followup via Phone) Status Timestam…" at bounding box center [565, 591] width 1014 height 46
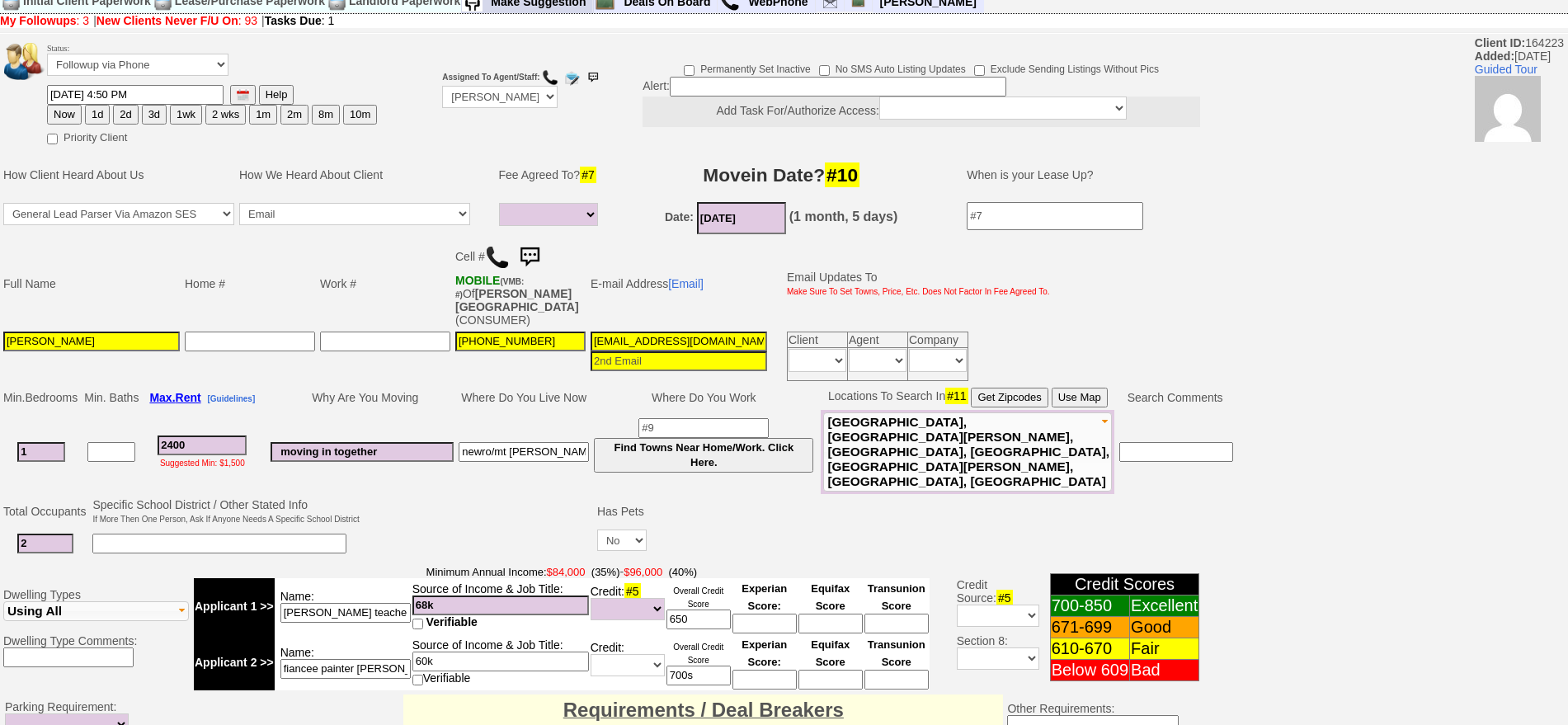
scroll to position [0, 0]
